Goal: Find specific page/section: Find specific page/section

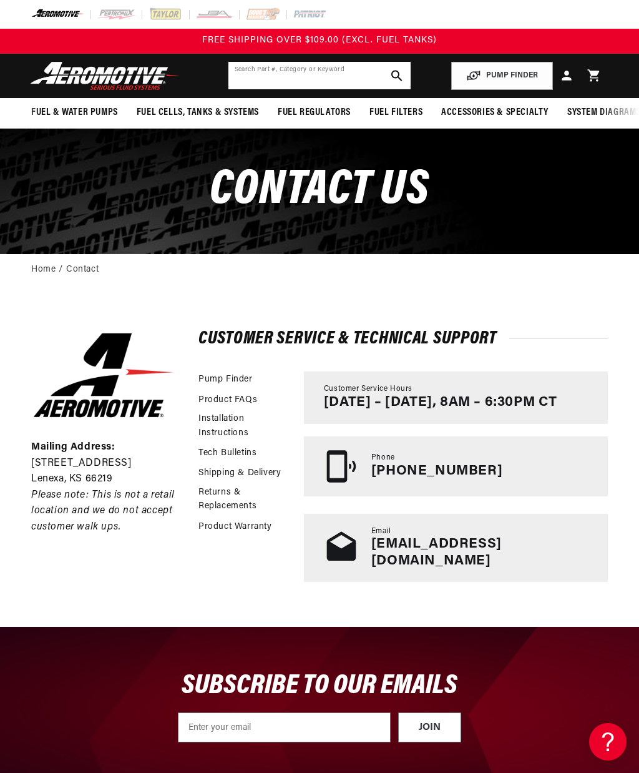
click at [361, 76] on input "text" at bounding box center [319, 75] width 183 height 27
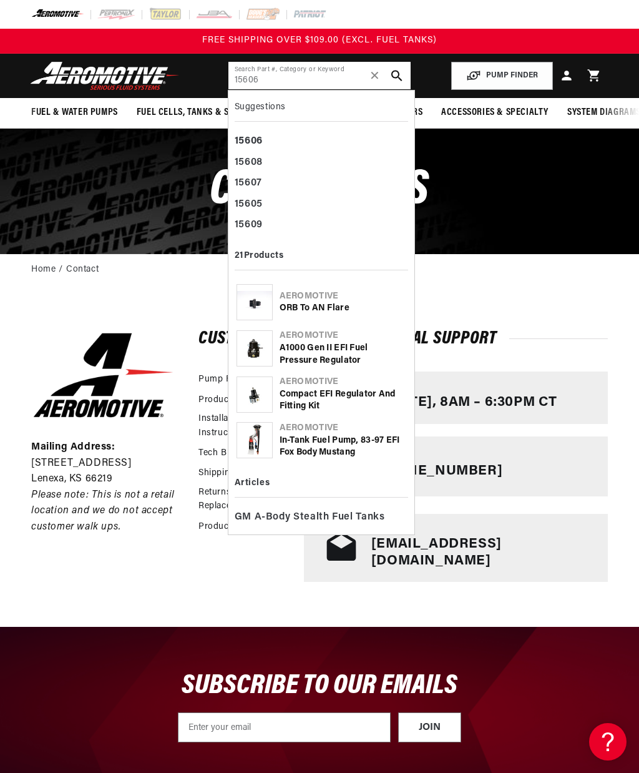
type input "15606"
click at [274, 144] on div "15606" at bounding box center [322, 141] width 174 height 21
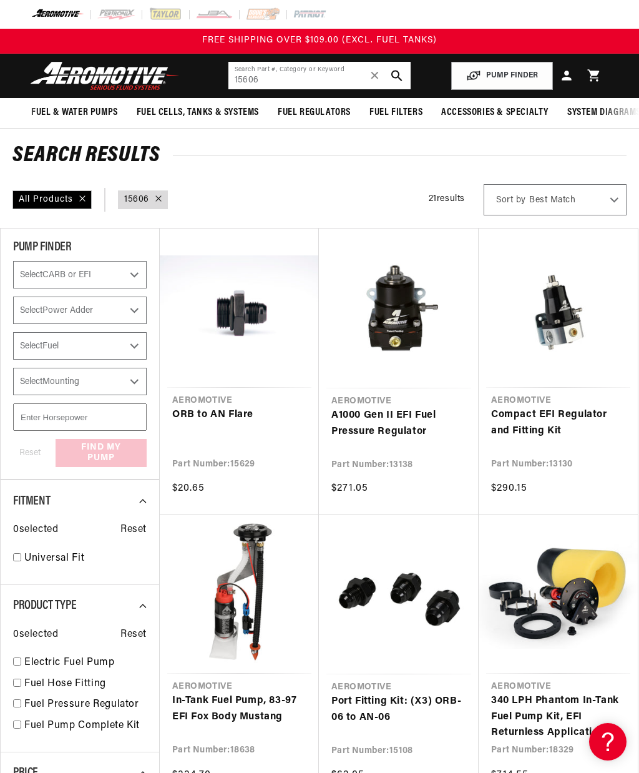
click at [237, 85] on input "15606" at bounding box center [319, 75] width 183 height 27
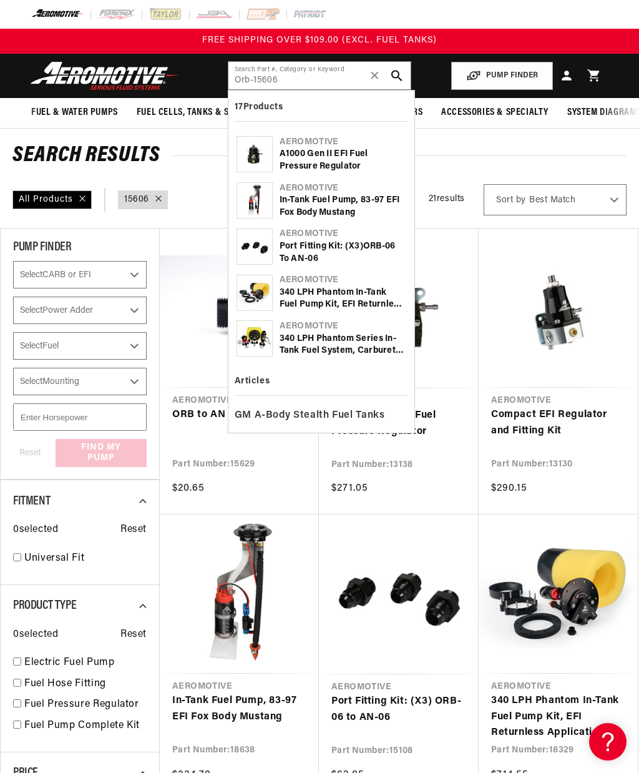
click at [398, 79] on icon "search button" at bounding box center [396, 75] width 11 height 11
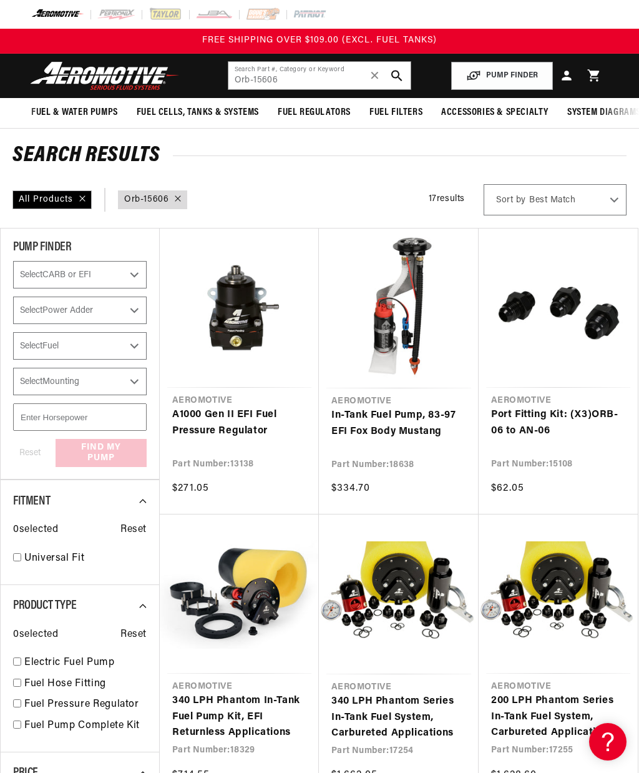
click at [402, 79] on icon "search button" at bounding box center [396, 75] width 11 height 11
click at [333, 84] on input "Orb-15606" at bounding box center [319, 75] width 183 height 27
type input "O"
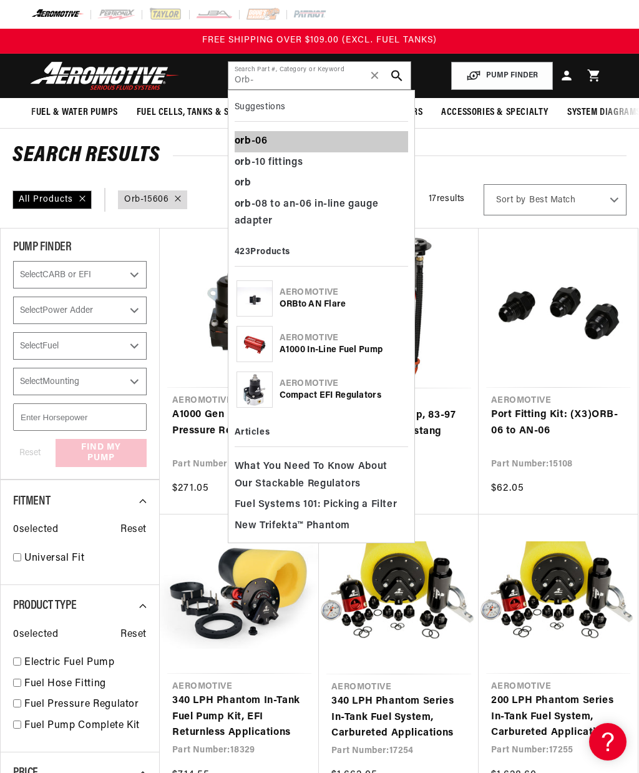
click at [293, 141] on div "orb -06" at bounding box center [322, 141] width 174 height 21
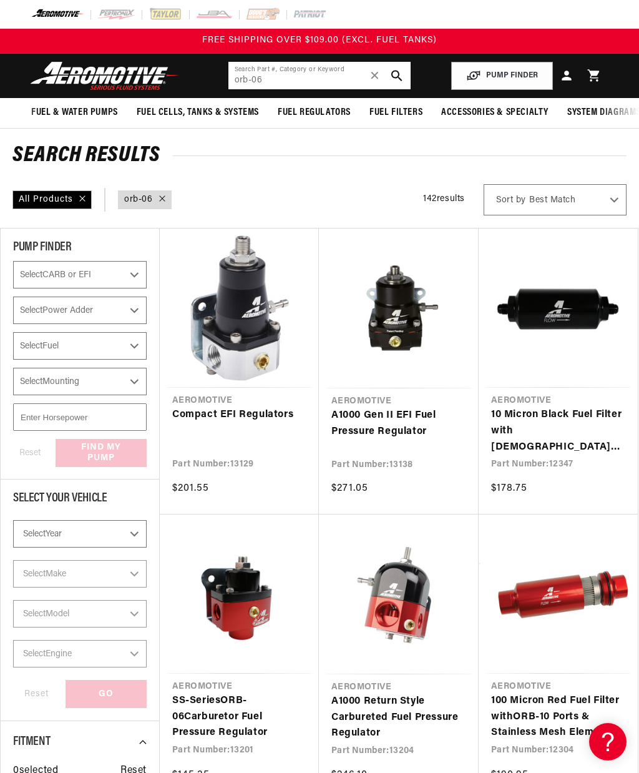
click at [318, 79] on input "orb-06" at bounding box center [319, 75] width 183 height 27
click at [331, 82] on input "orb-06" at bounding box center [319, 75] width 183 height 27
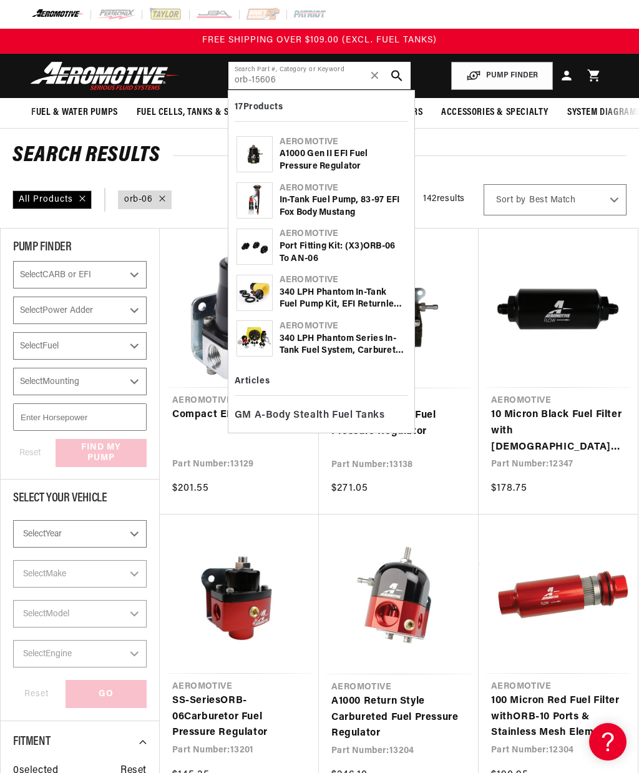
type input "orb-15606"
click at [401, 76] on icon "search button" at bounding box center [396, 75] width 11 height 11
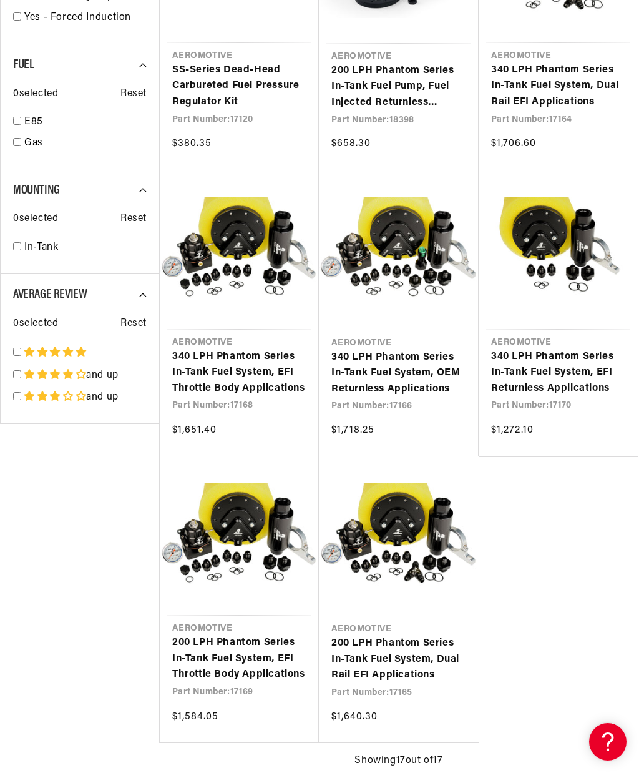
scroll to position [1214, 0]
